Goal: Task Accomplishment & Management: Use online tool/utility

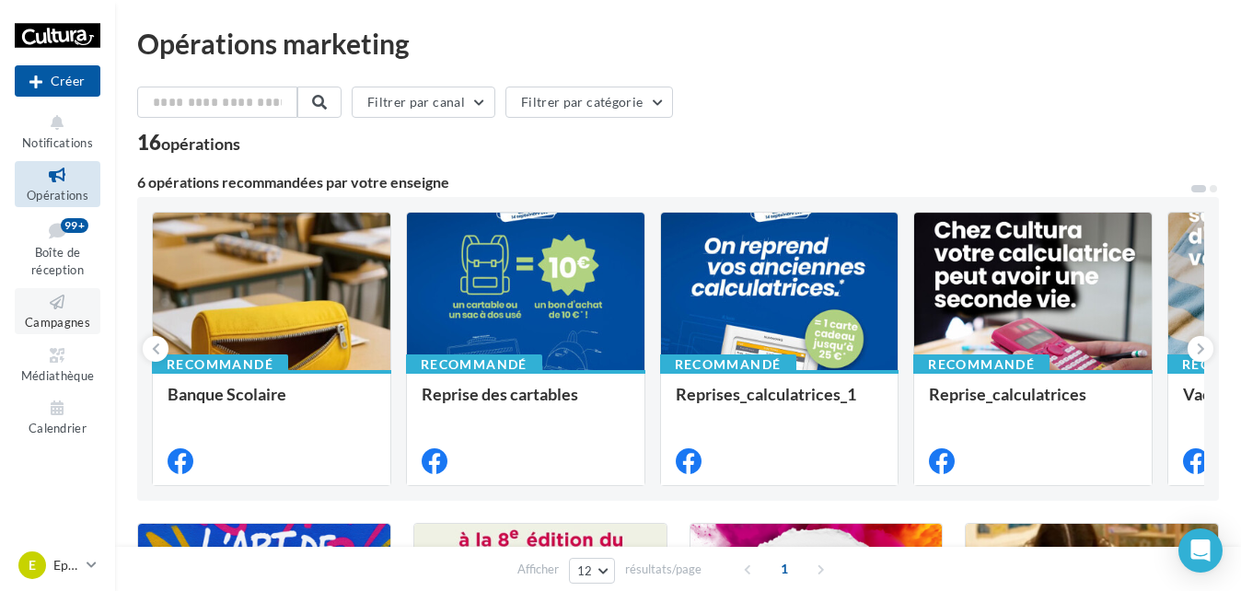
click at [62, 306] on icon at bounding box center [57, 302] width 75 height 21
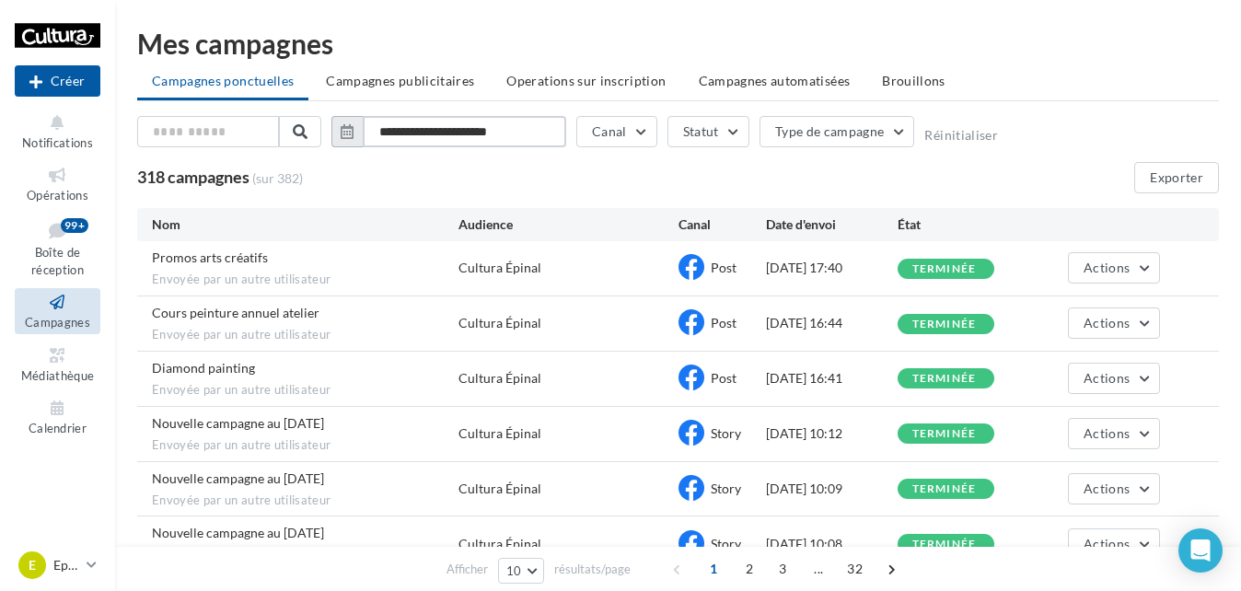
click at [478, 124] on input "**********" at bounding box center [464, 131] width 203 height 31
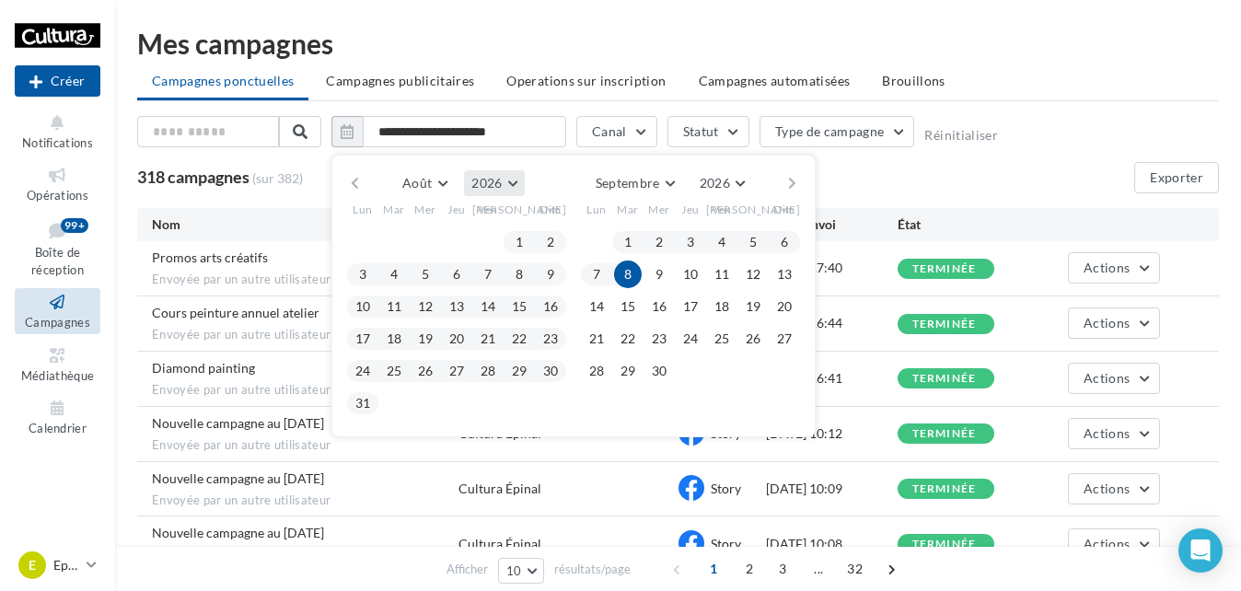
click at [506, 177] on button "2026" at bounding box center [494, 183] width 60 height 26
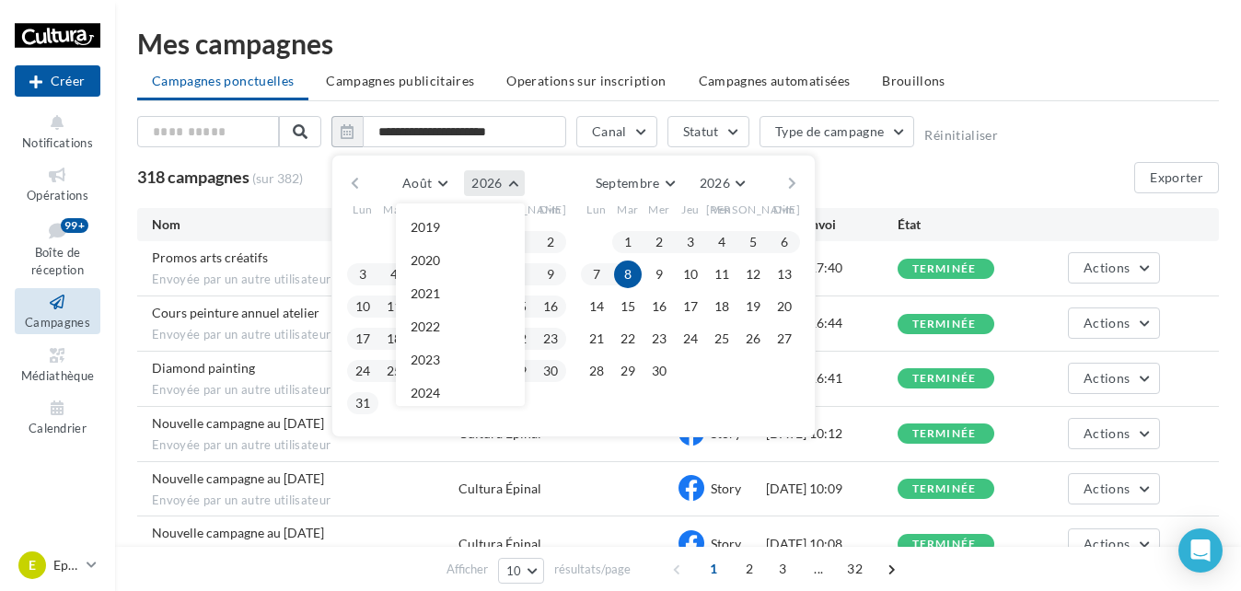
scroll to position [199, 0]
click at [445, 231] on button "2025" at bounding box center [460, 227] width 129 height 33
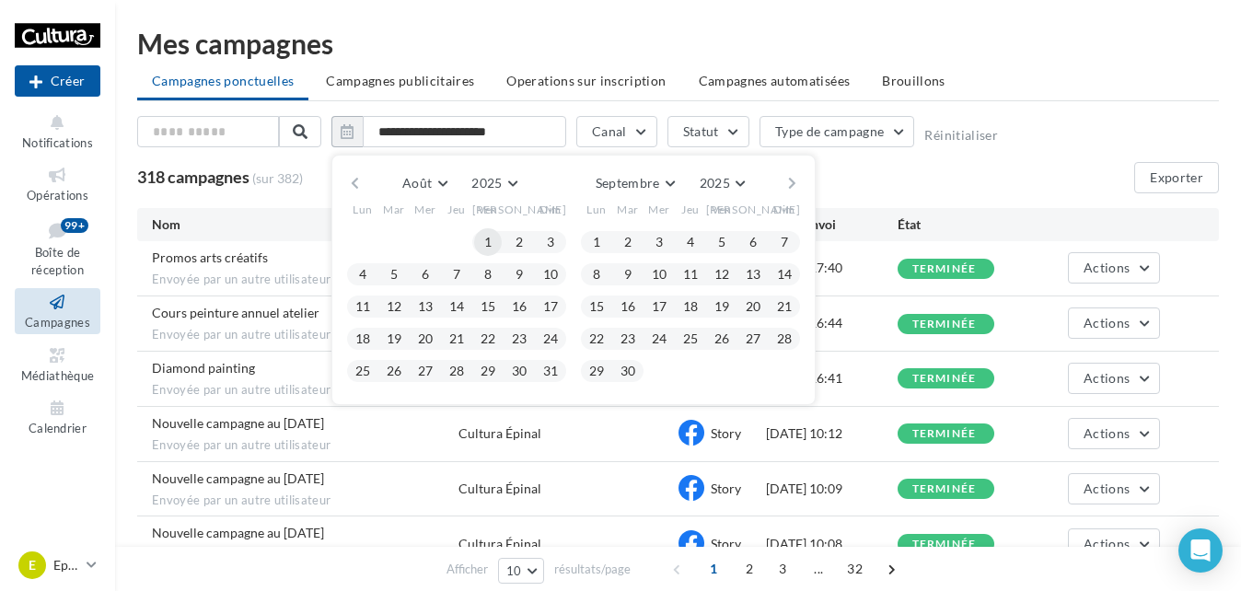
click at [490, 243] on button "1" at bounding box center [488, 242] width 28 height 28
click at [550, 372] on button "31" at bounding box center [551, 371] width 28 height 28
type input "**********"
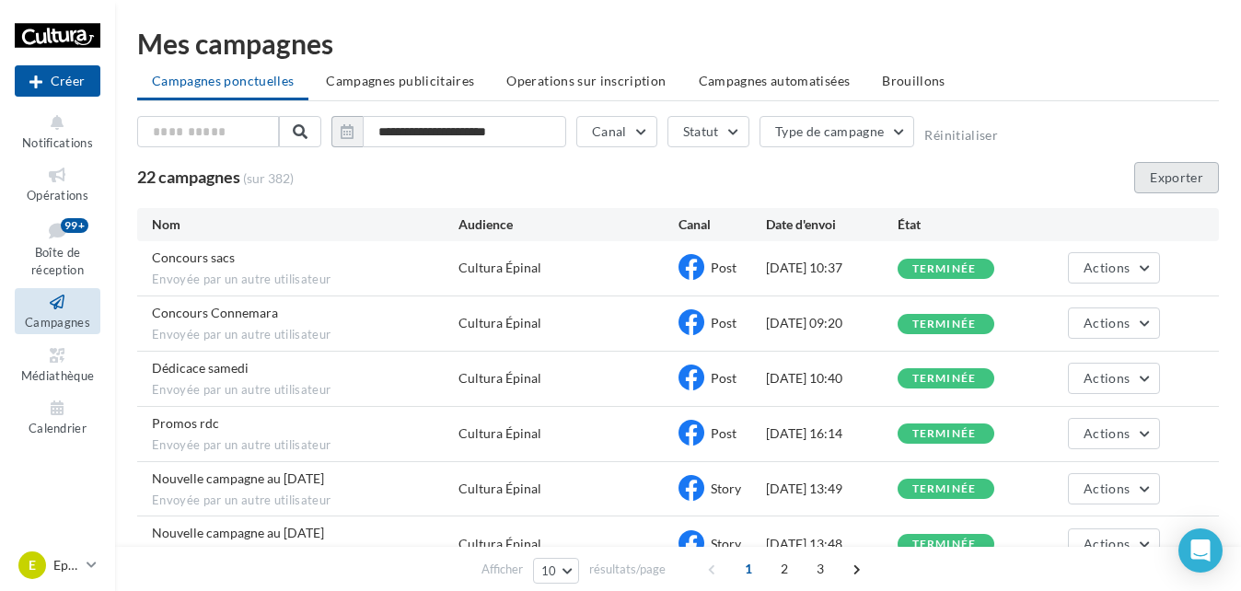
click at [1165, 177] on button "Exporter" at bounding box center [1176, 177] width 85 height 31
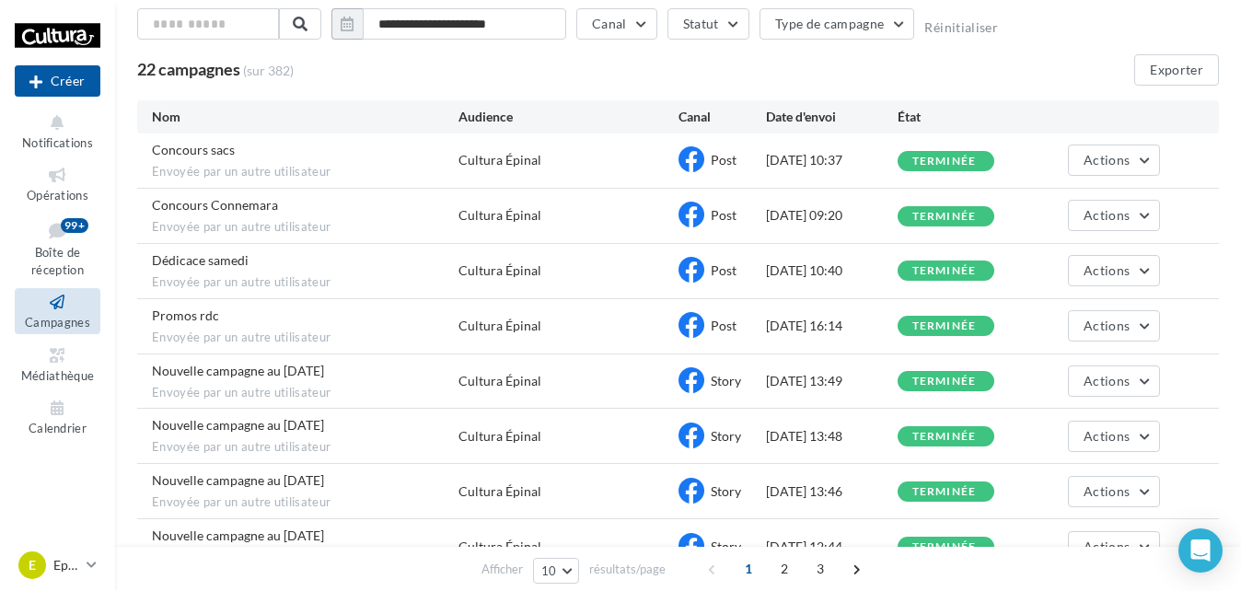
scroll to position [0, 0]
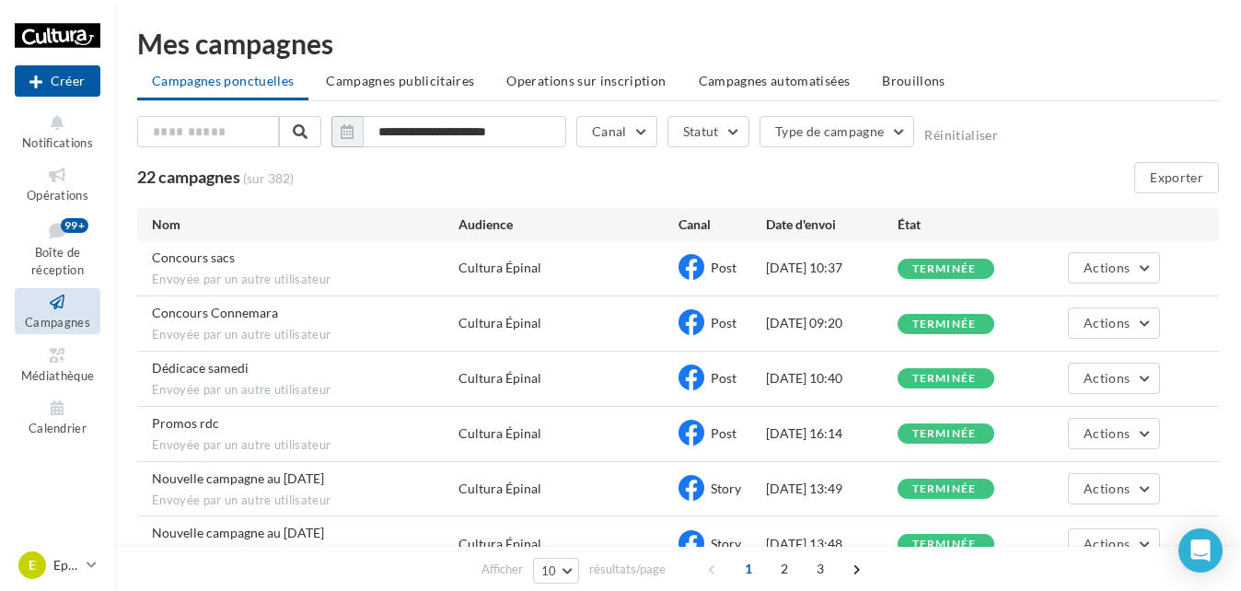
click at [48, 305] on icon at bounding box center [57, 302] width 75 height 21
click at [74, 558] on p "Epinal" at bounding box center [66, 565] width 26 height 18
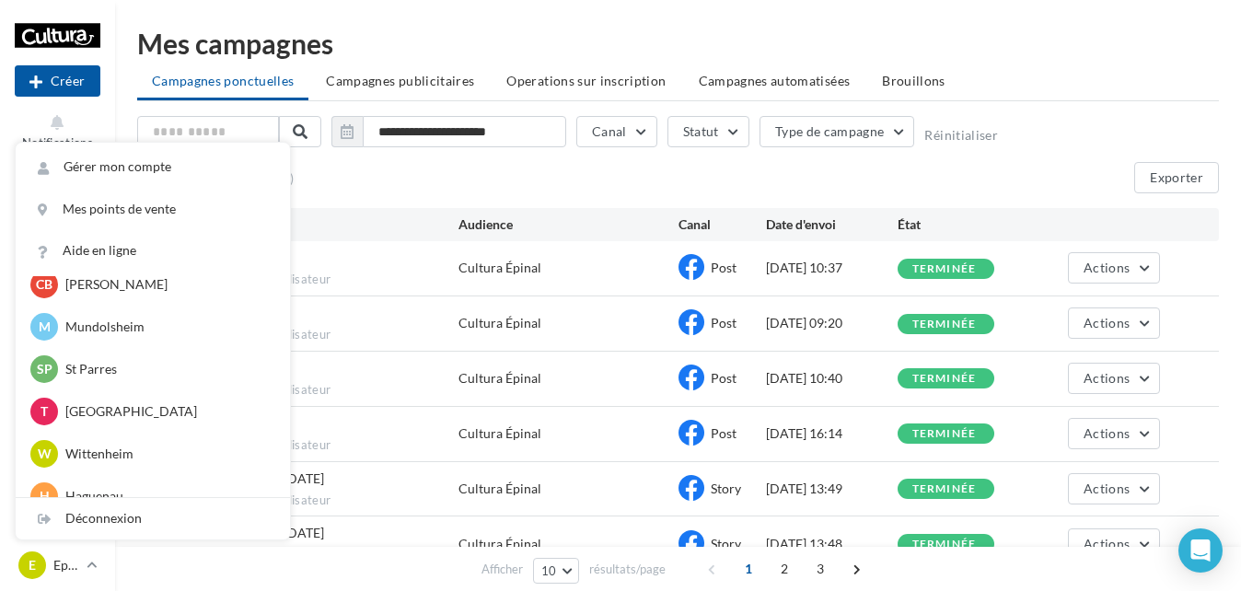
scroll to position [368, 0]
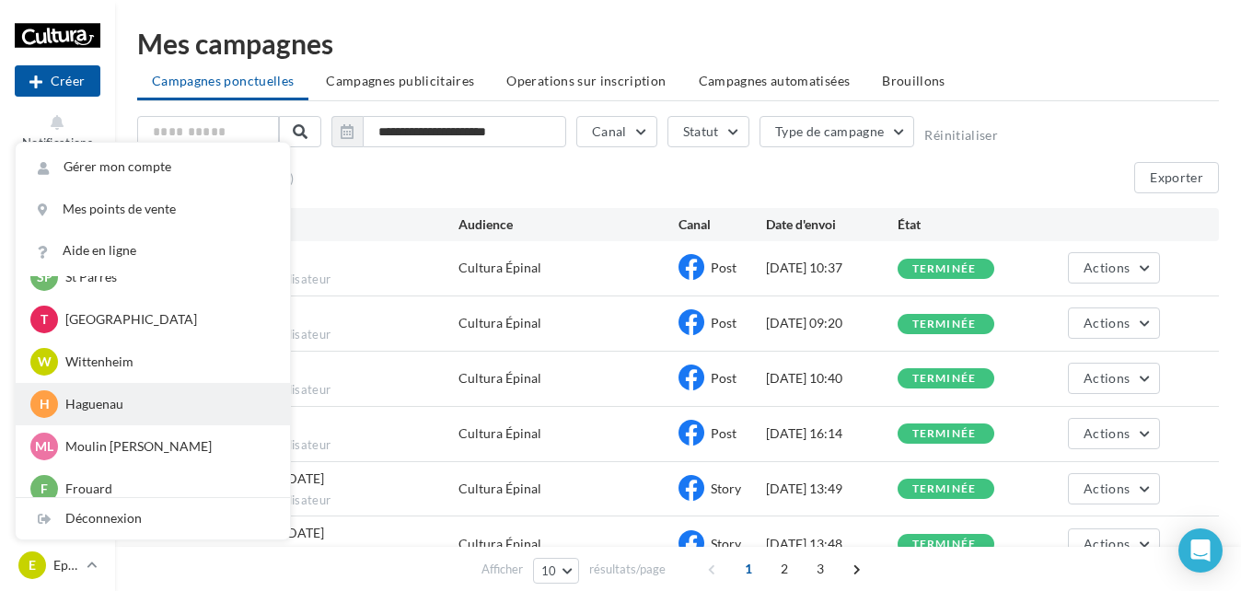
click at [102, 399] on p "Haguenau" at bounding box center [166, 404] width 202 height 18
